Goal: Find specific page/section: Find specific page/section

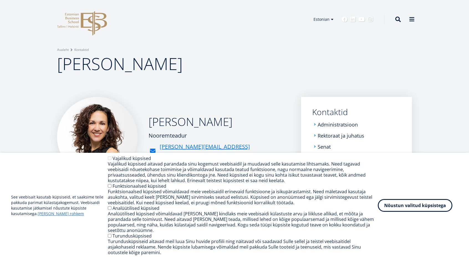
click at [416, 212] on button "Nõustun valitud küpsistega" at bounding box center [415, 205] width 75 height 13
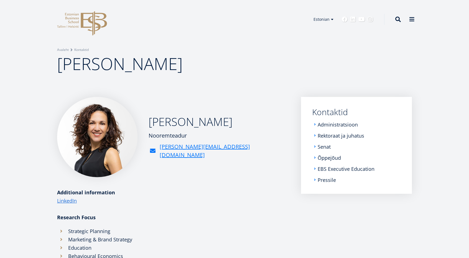
scroll to position [43, 0]
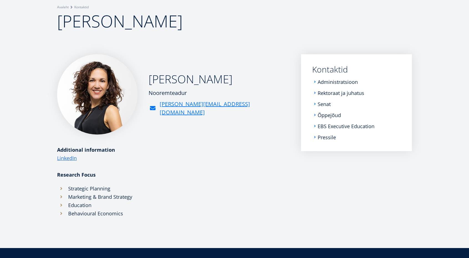
click at [104, 198] on li "Marketing & Brand Strategy" at bounding box center [173, 197] width 233 height 8
click at [143, 209] on li "Education" at bounding box center [173, 205] width 233 height 8
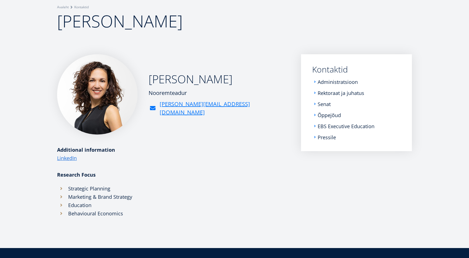
click at [143, 209] on li "Education" at bounding box center [173, 205] width 233 height 8
click at [61, 215] on li "Behavioural Economics" at bounding box center [173, 218] width 233 height 17
